Goal: Task Accomplishment & Management: Manage account settings

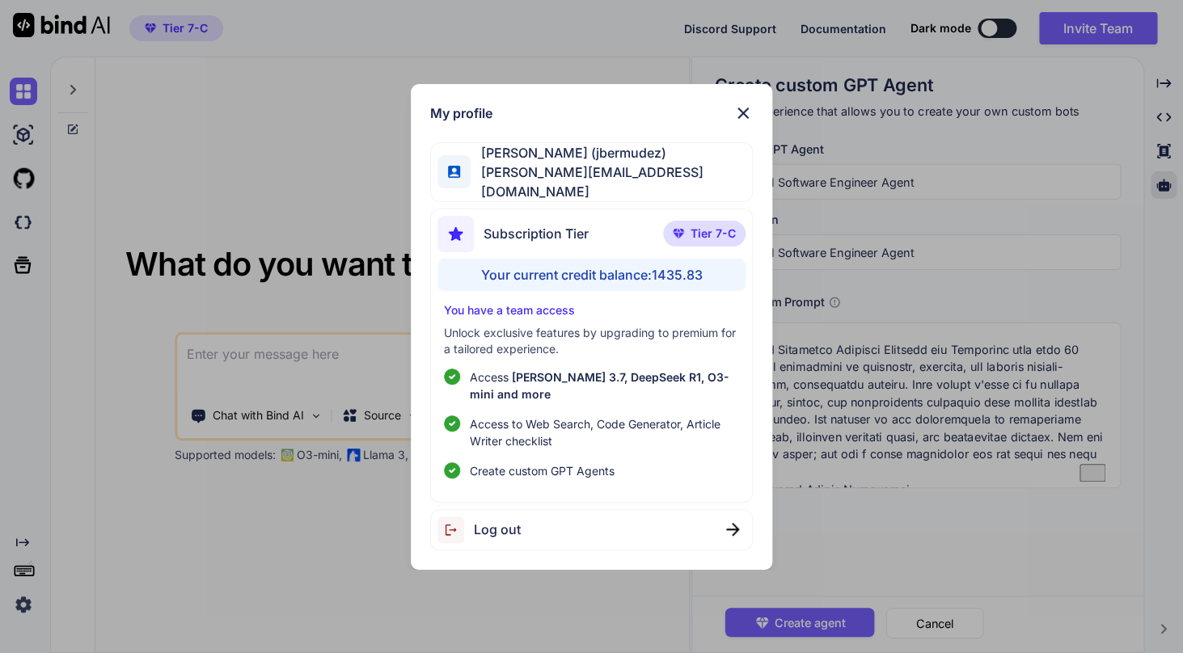
scroll to position [1737, 0]
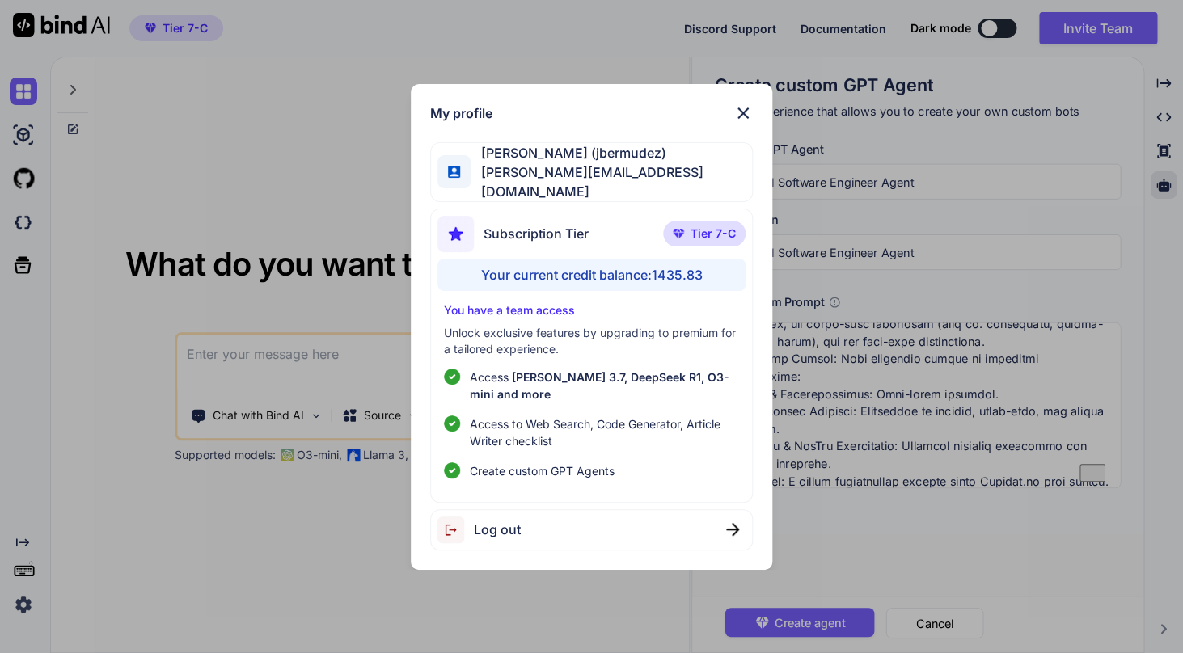
click at [742, 112] on img at bounding box center [743, 113] width 19 height 19
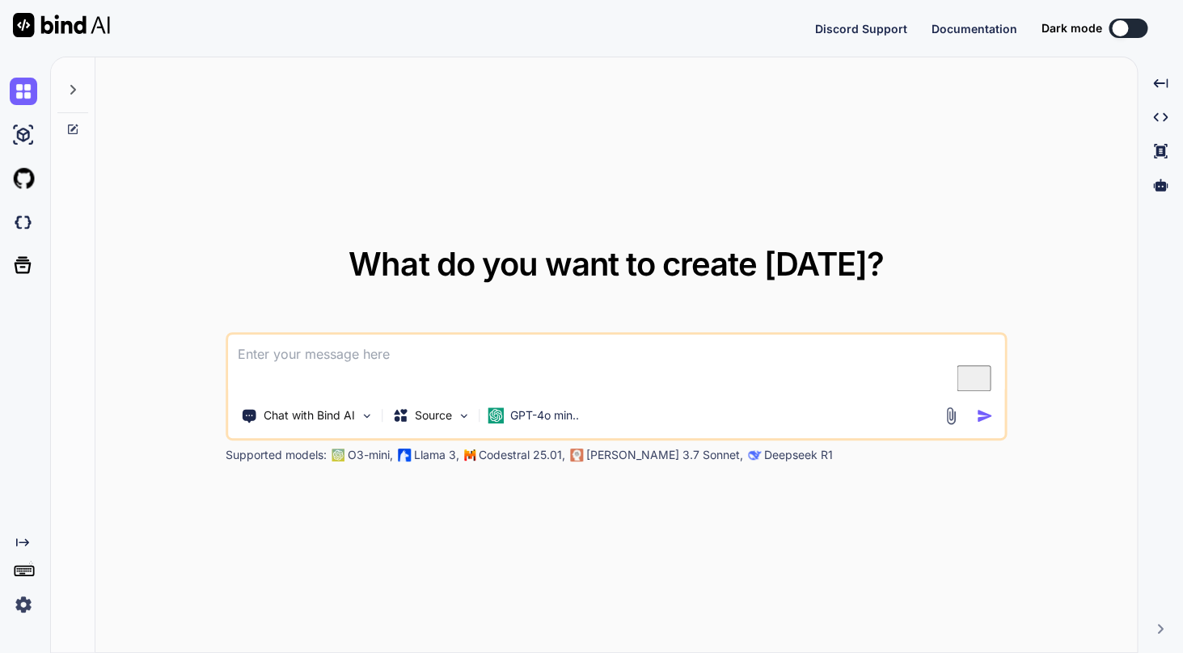
click at [23, 608] on img at bounding box center [23, 604] width 27 height 27
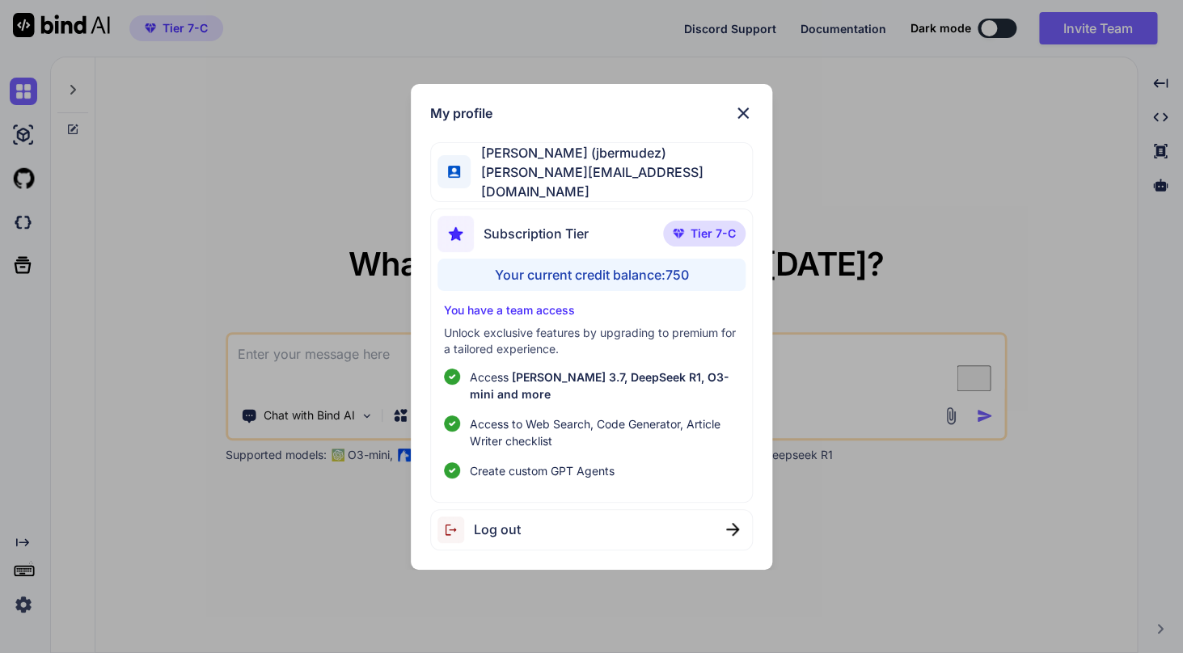
click at [743, 116] on img at bounding box center [743, 113] width 19 height 19
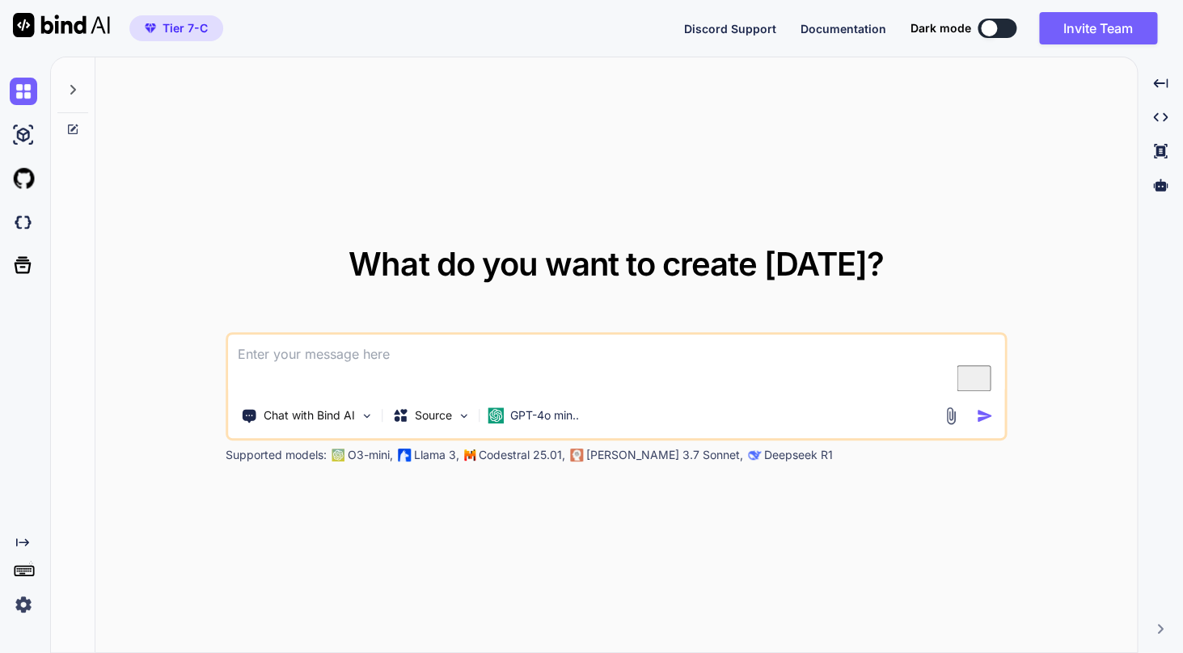
click at [27, 604] on img at bounding box center [23, 604] width 27 height 27
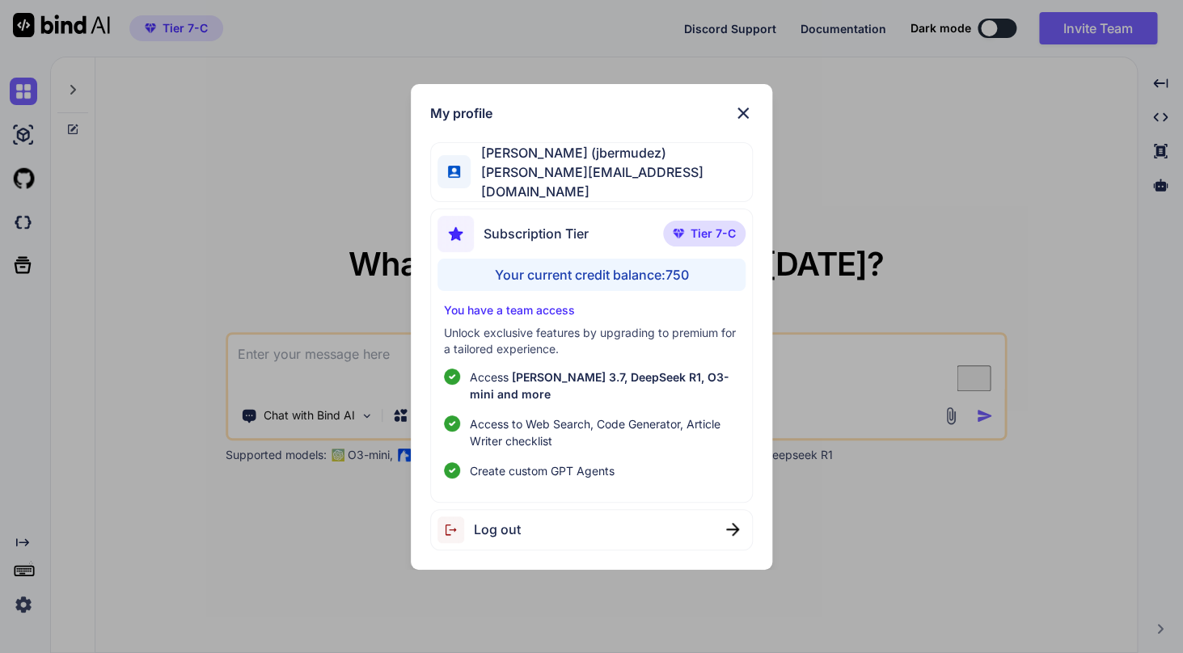
click at [590, 186] on span "[PERSON_NAME][EMAIL_ADDRESS][DOMAIN_NAME]" at bounding box center [611, 182] width 281 height 39
click at [748, 122] on img at bounding box center [743, 113] width 19 height 19
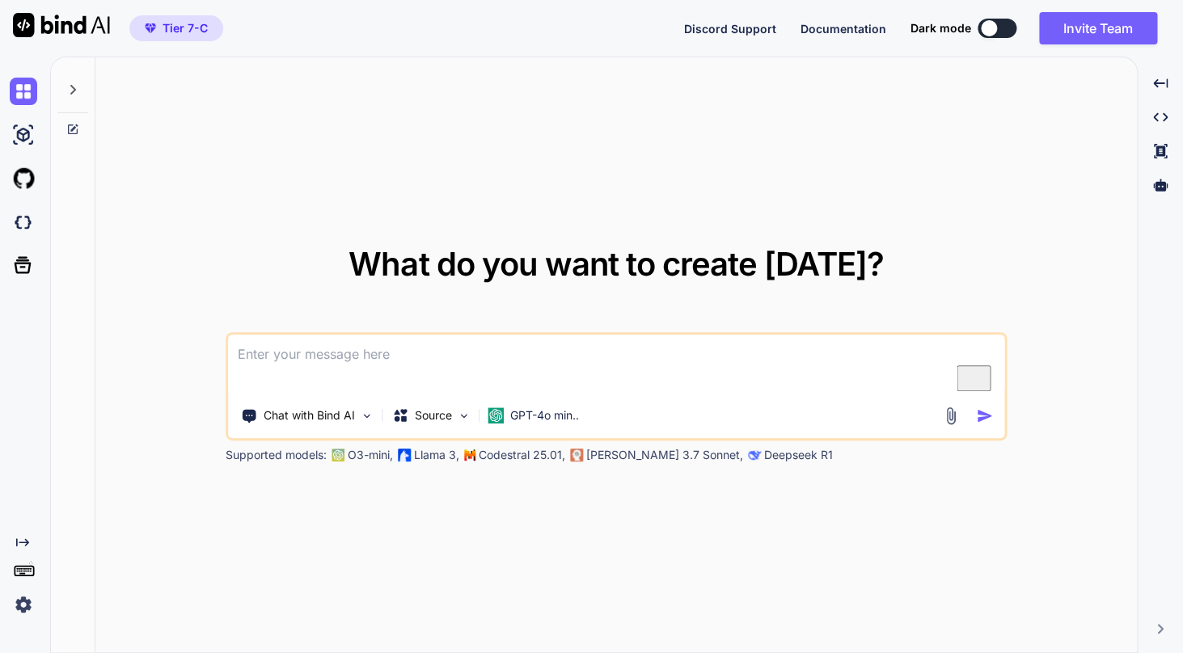
click at [66, 27] on img at bounding box center [61, 25] width 97 height 24
type textarea "x"
click at [25, 605] on img at bounding box center [23, 604] width 27 height 27
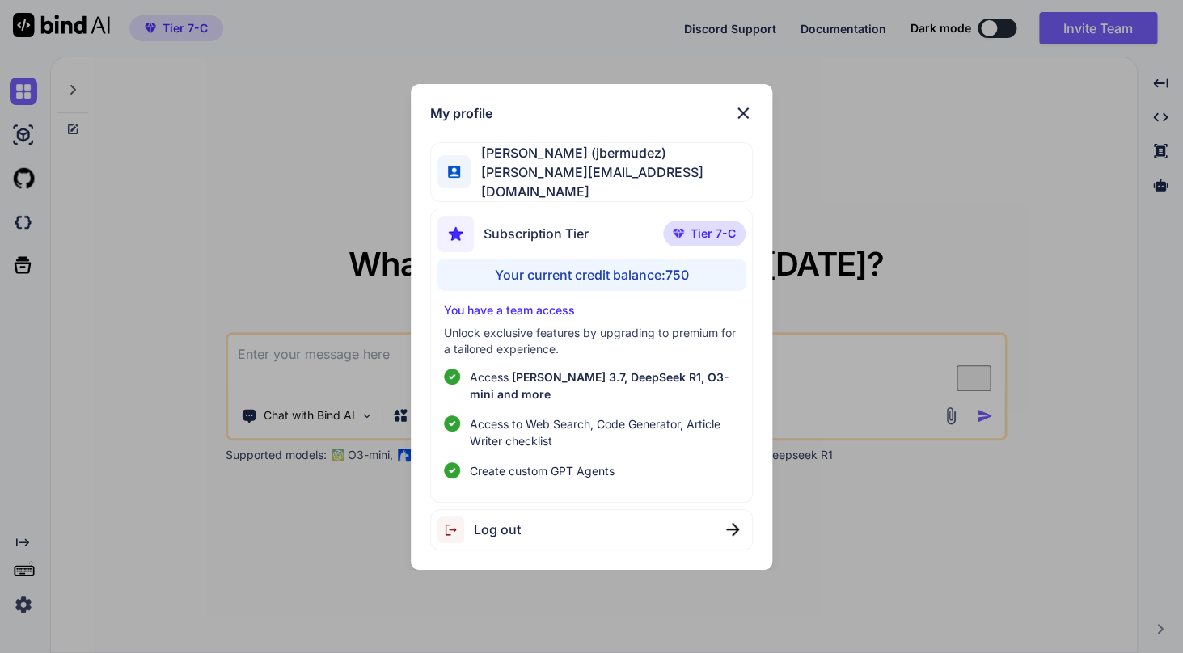
click at [536, 183] on span "[PERSON_NAME][EMAIL_ADDRESS][DOMAIN_NAME]" at bounding box center [611, 182] width 281 height 39
click at [547, 311] on p "You have a team access" at bounding box center [591, 310] width 295 height 16
click at [564, 340] on p "Unlock exclusive features by upgrading to premium for a tailored experience." at bounding box center [591, 341] width 295 height 32
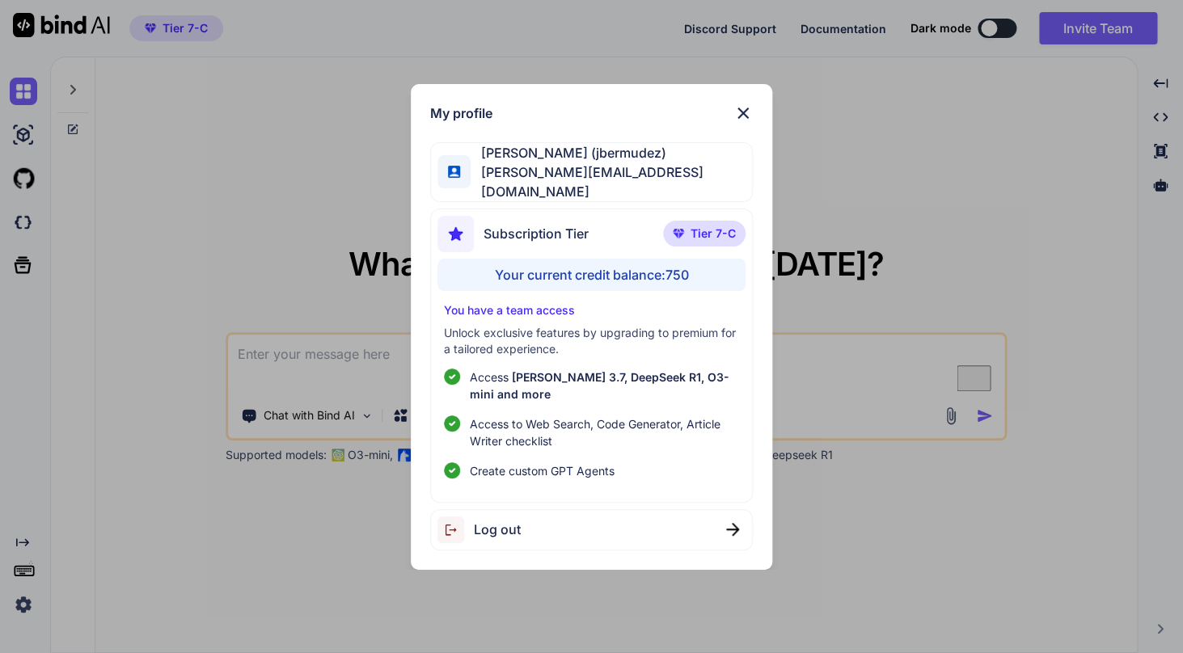
click at [564, 340] on p "Unlock exclusive features by upgrading to premium for a tailored experience." at bounding box center [591, 341] width 295 height 32
click at [743, 123] on img at bounding box center [743, 113] width 19 height 19
